Goal: Find specific page/section: Find specific page/section

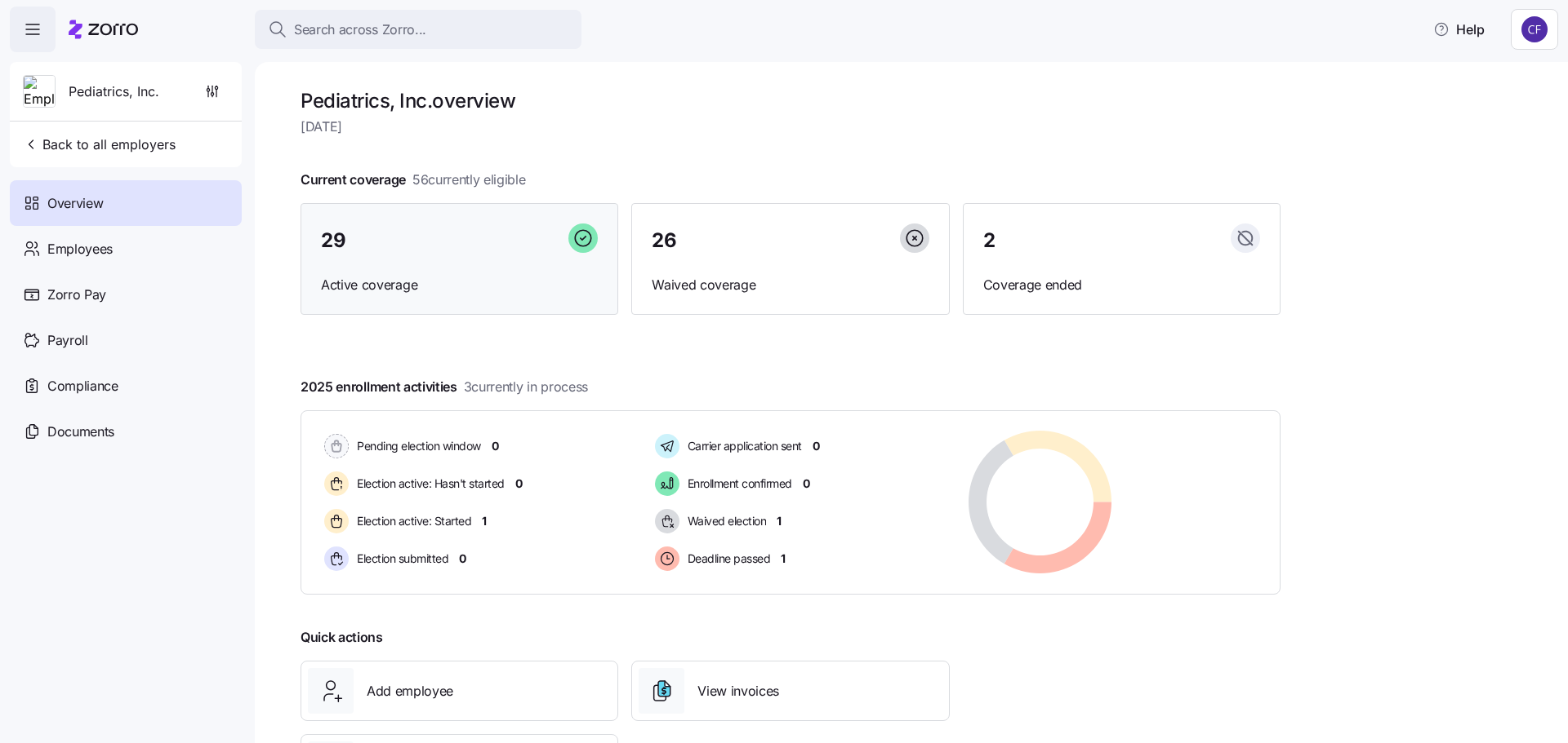
click at [374, 268] on div "29 Active coverage" at bounding box center [459, 259] width 318 height 112
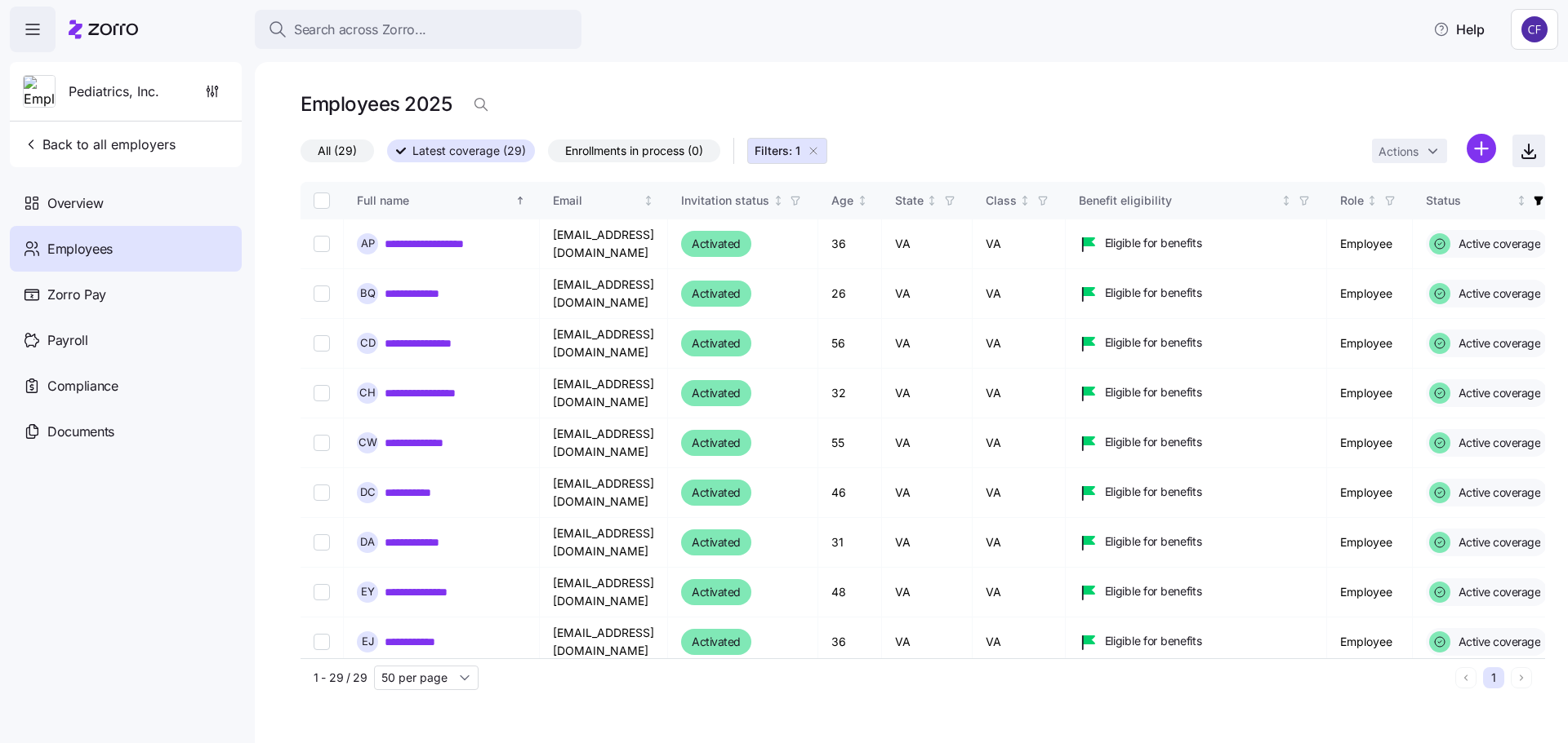
click at [1519, 153] on icon "button" at bounding box center [1528, 151] width 20 height 20
click at [105, 204] on div "Overview" at bounding box center [125, 204] width 232 height 46
